Goal: Task Accomplishment & Management: Manage account settings

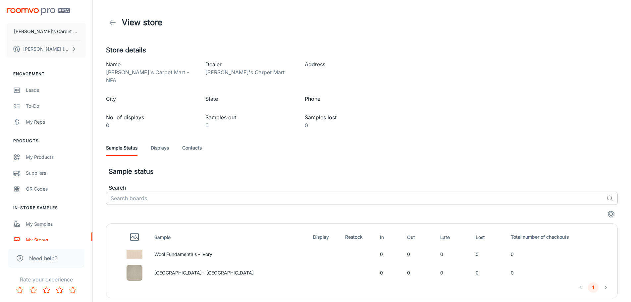
click at [162, 191] on input "text" at bounding box center [355, 197] width 498 height 13
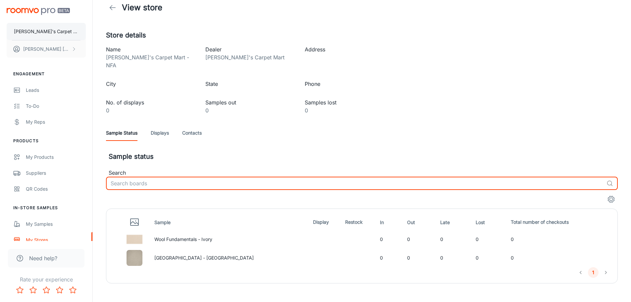
click at [44, 30] on p "[PERSON_NAME]'s Carpet Mart" at bounding box center [46, 31] width 65 height 7
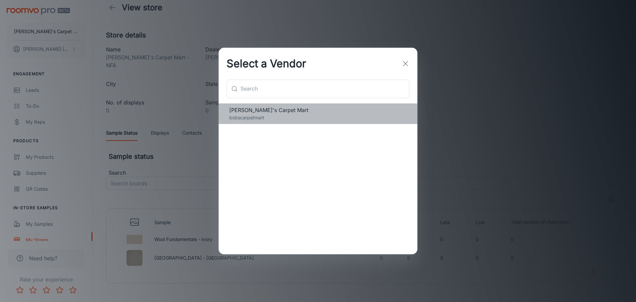
click at [285, 112] on span "[PERSON_NAME]'s Carpet Mart" at bounding box center [317, 110] width 177 height 8
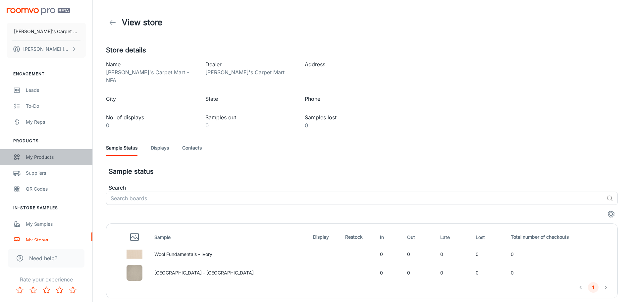
click at [37, 157] on div "My Products" at bounding box center [56, 156] width 60 height 7
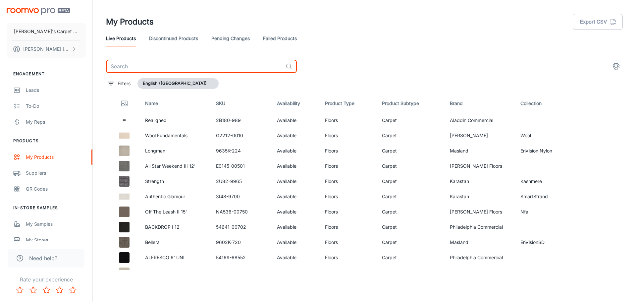
click at [124, 63] on input "text" at bounding box center [194, 66] width 177 height 13
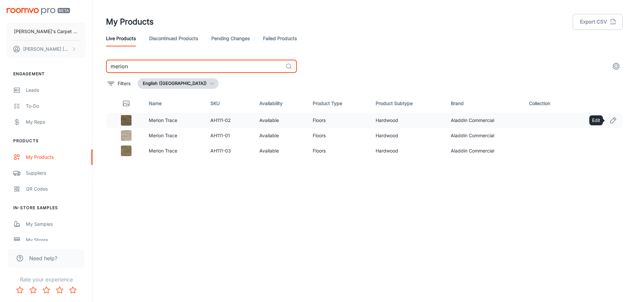
type input "merion"
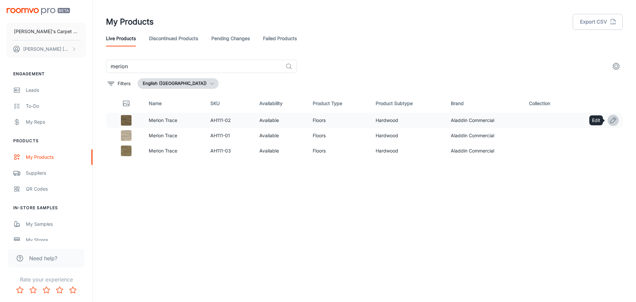
click at [612, 120] on icon "Edit" at bounding box center [613, 120] width 8 height 8
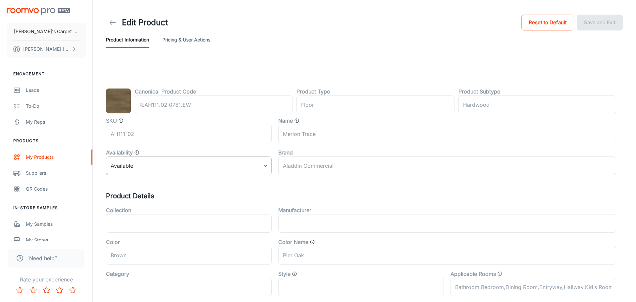
click at [263, 168] on body "[PERSON_NAME]'s Carpet Mart [PERSON_NAME] Engagement Leads To-do My Reps Produc…" at bounding box center [318, 151] width 636 height 302
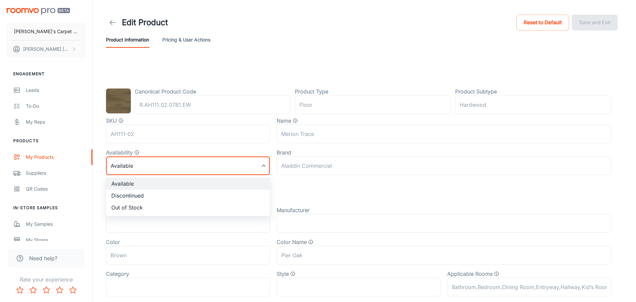
click at [227, 195] on li "Discontinued" at bounding box center [188, 195] width 164 height 12
type input "1"
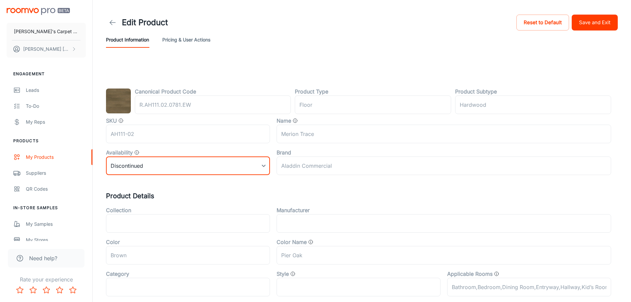
click at [597, 24] on button "Save and Exit" at bounding box center [595, 23] width 46 height 16
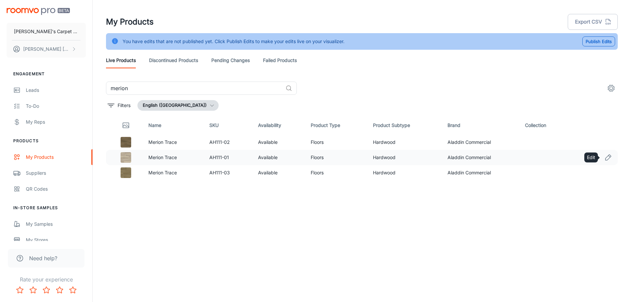
click at [607, 158] on icon "Edit" at bounding box center [608, 157] width 8 height 8
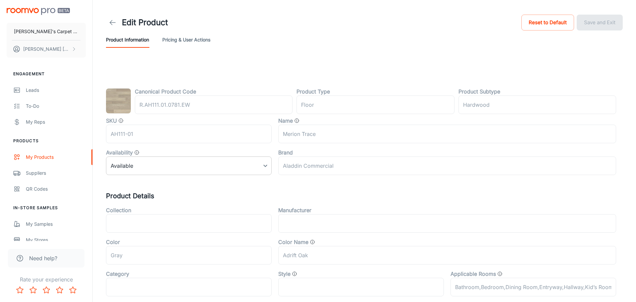
click at [261, 165] on body "[PERSON_NAME]'s Carpet Mart [PERSON_NAME] Engagement Leads To-do My Reps Produc…" at bounding box center [318, 151] width 636 height 302
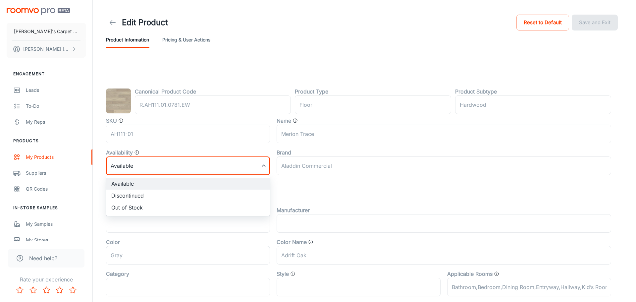
click at [175, 193] on li "Discontinued" at bounding box center [188, 195] width 164 height 12
type input "1"
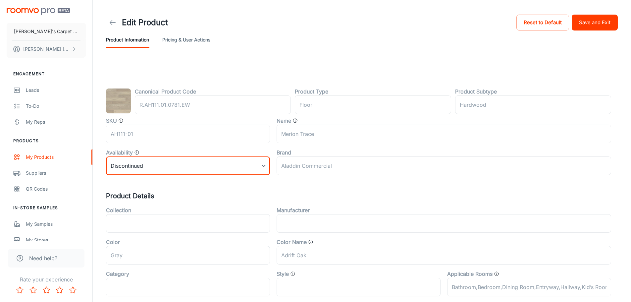
click at [592, 26] on button "Save and Exit" at bounding box center [595, 23] width 46 height 16
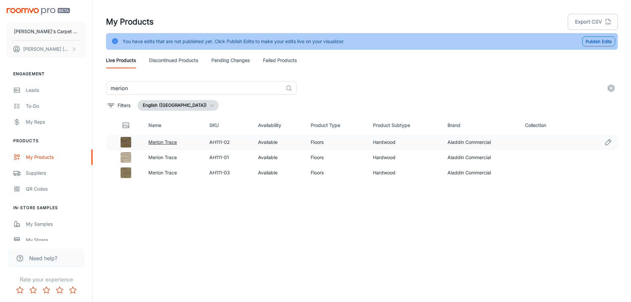
click at [165, 143] on link "Merion Trace" at bounding box center [162, 142] width 28 height 6
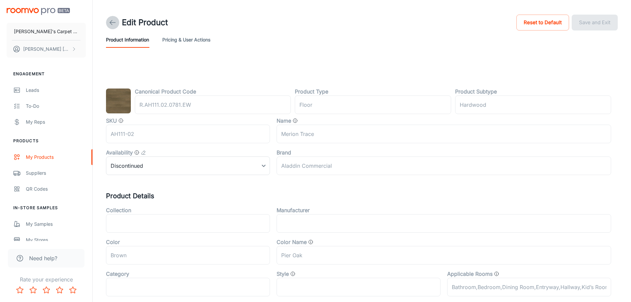
click at [110, 22] on icon at bounding box center [113, 23] width 8 height 8
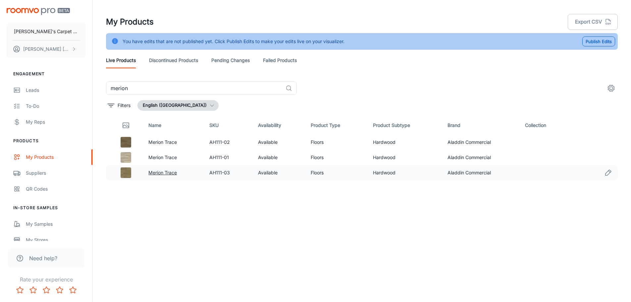
click at [169, 172] on link "Merion Trace" at bounding box center [162, 173] width 28 height 6
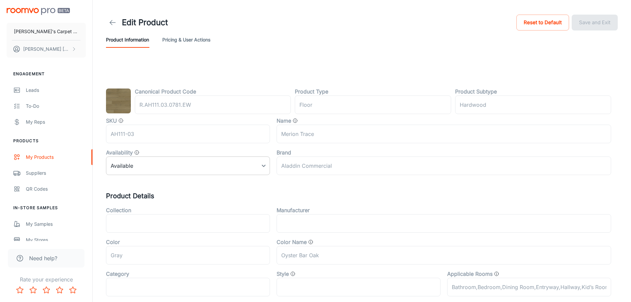
click at [261, 167] on body "[PERSON_NAME]'s Carpet Mart [PERSON_NAME] Engagement Leads To-do My Reps Produc…" at bounding box center [315, 151] width 631 height 302
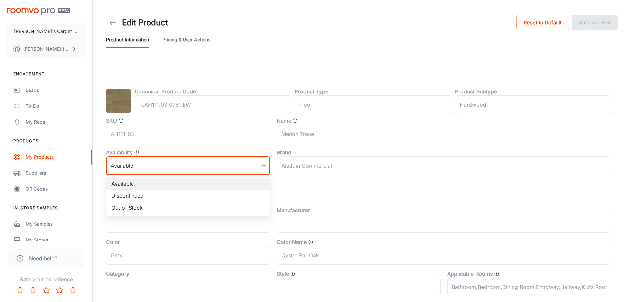
click at [187, 195] on li "Discontinued" at bounding box center [188, 195] width 164 height 12
type input "1"
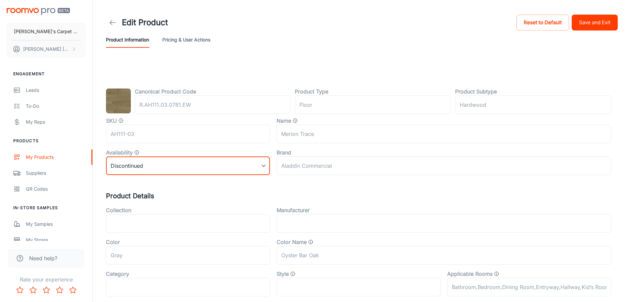
click at [597, 28] on button "Save and Exit" at bounding box center [595, 23] width 46 height 16
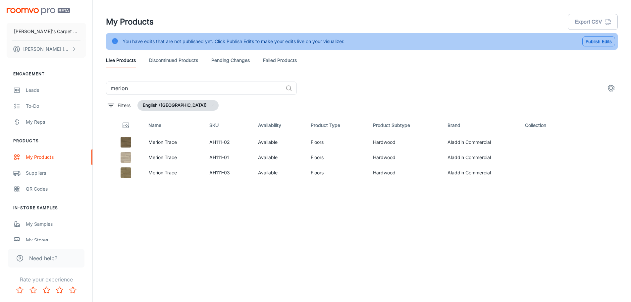
click at [598, 42] on button "Publish Edits" at bounding box center [598, 41] width 33 height 10
click at [32, 48] on p "[PERSON_NAME]" at bounding box center [46, 48] width 47 height 7
click at [36, 157] on div at bounding box center [318, 151] width 636 height 302
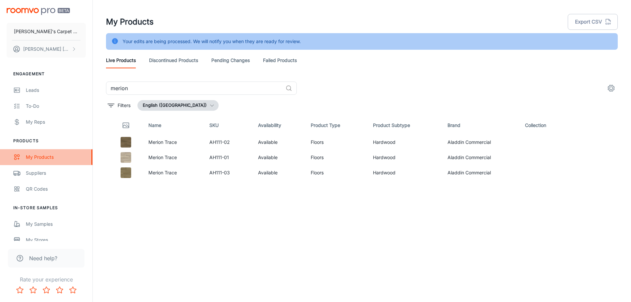
click at [37, 159] on div "My Products" at bounding box center [56, 156] width 60 height 7
click at [242, 62] on link "Pending Changes" at bounding box center [230, 60] width 38 height 16
